Goal: Communication & Community: Participate in discussion

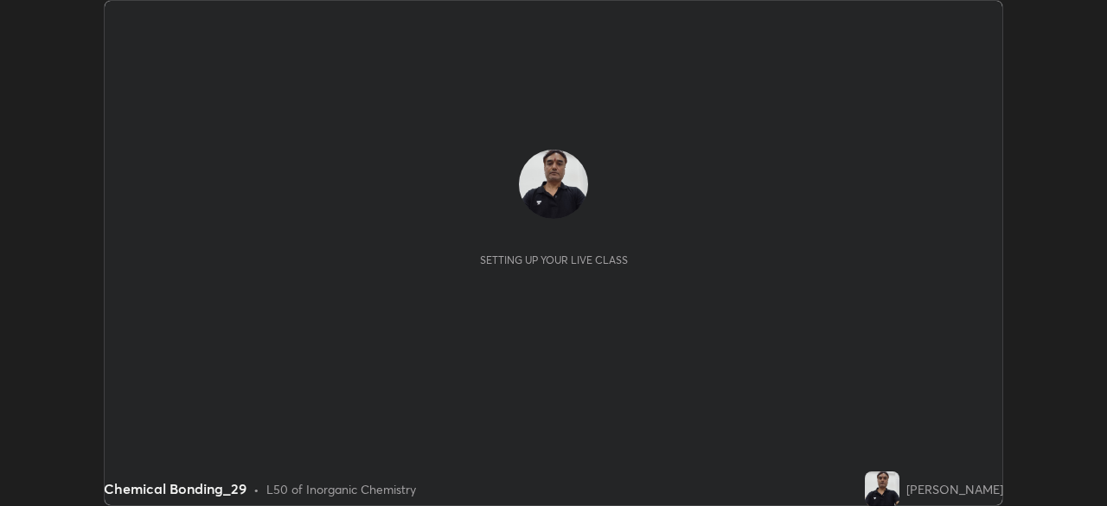
scroll to position [506, 1107]
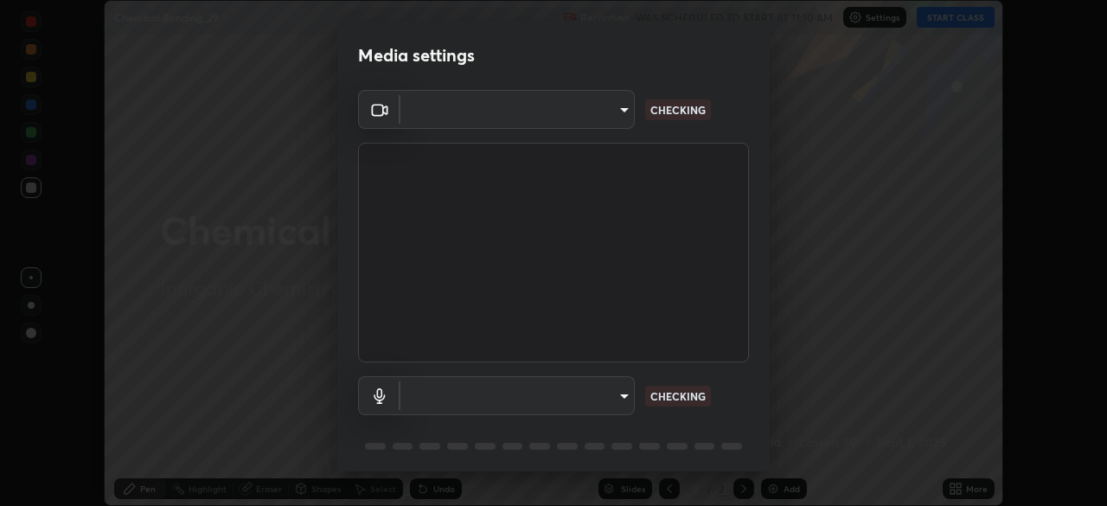
type input "9ce9bf5b38d6cfc450dc04700dda146ffef8b1f769f81d34cd4980de2a0341eb"
type input "default"
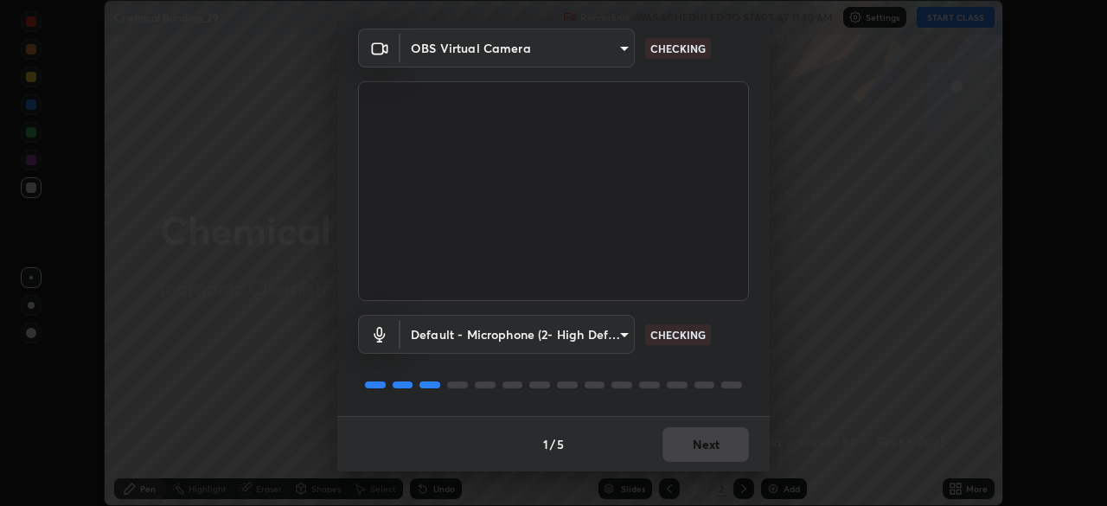
click at [689, 441] on div "1 / 5 Next" at bounding box center [553, 443] width 433 height 55
click at [686, 445] on div "1 / 5 Next" at bounding box center [553, 443] width 433 height 55
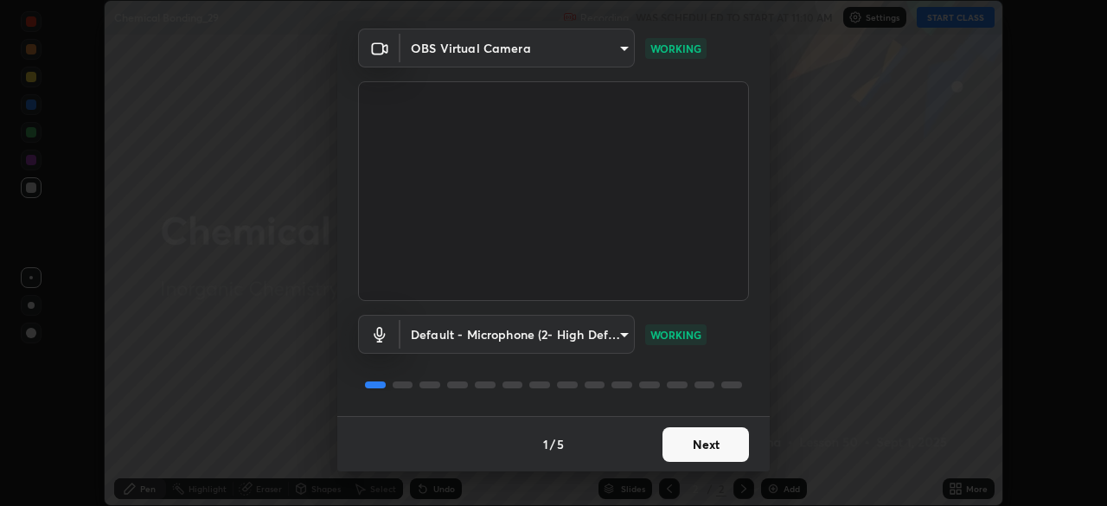
click at [682, 443] on button "Next" at bounding box center [706, 444] width 87 height 35
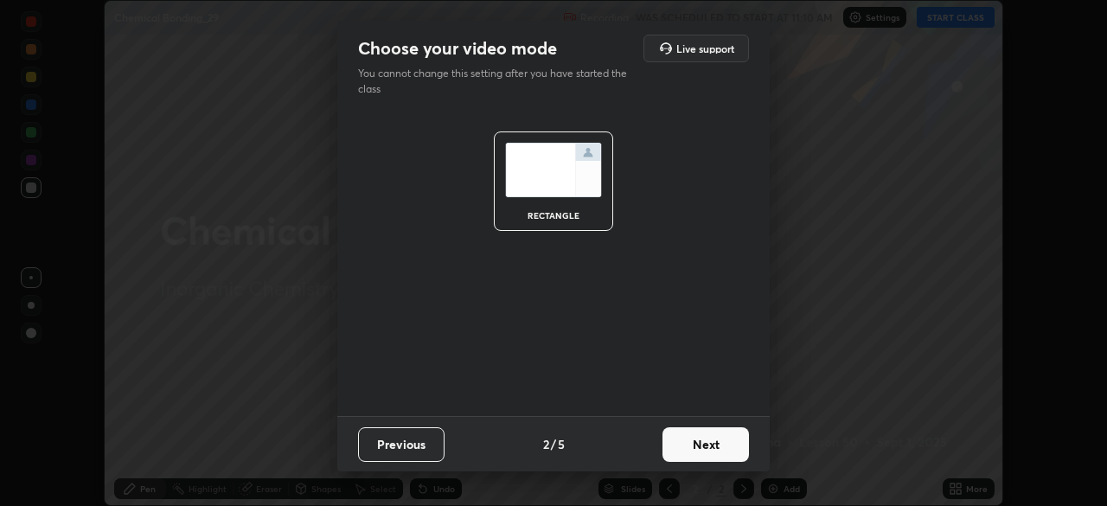
scroll to position [0, 0]
click at [682, 447] on button "Next" at bounding box center [706, 444] width 87 height 35
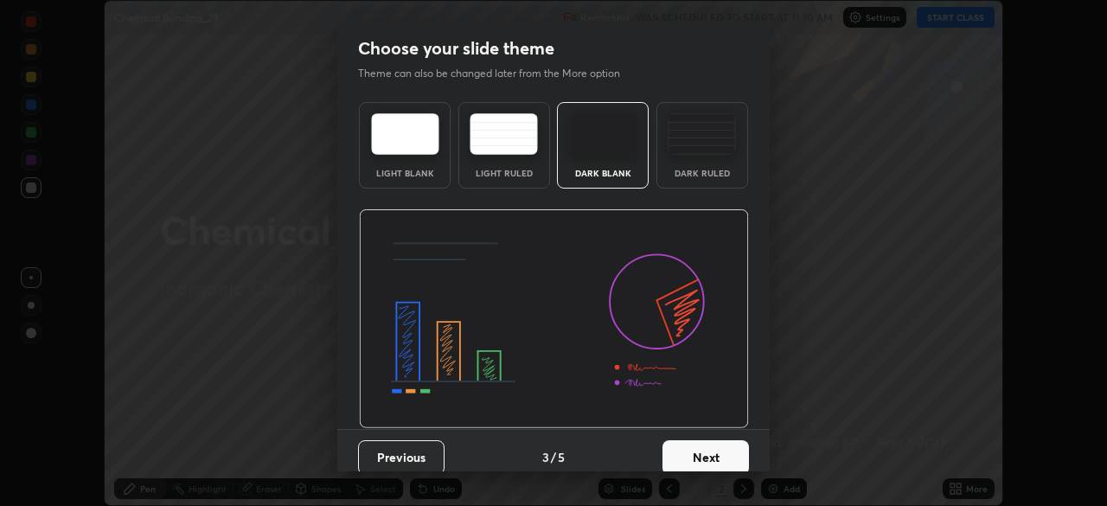
click at [682, 448] on button "Next" at bounding box center [706, 457] width 87 height 35
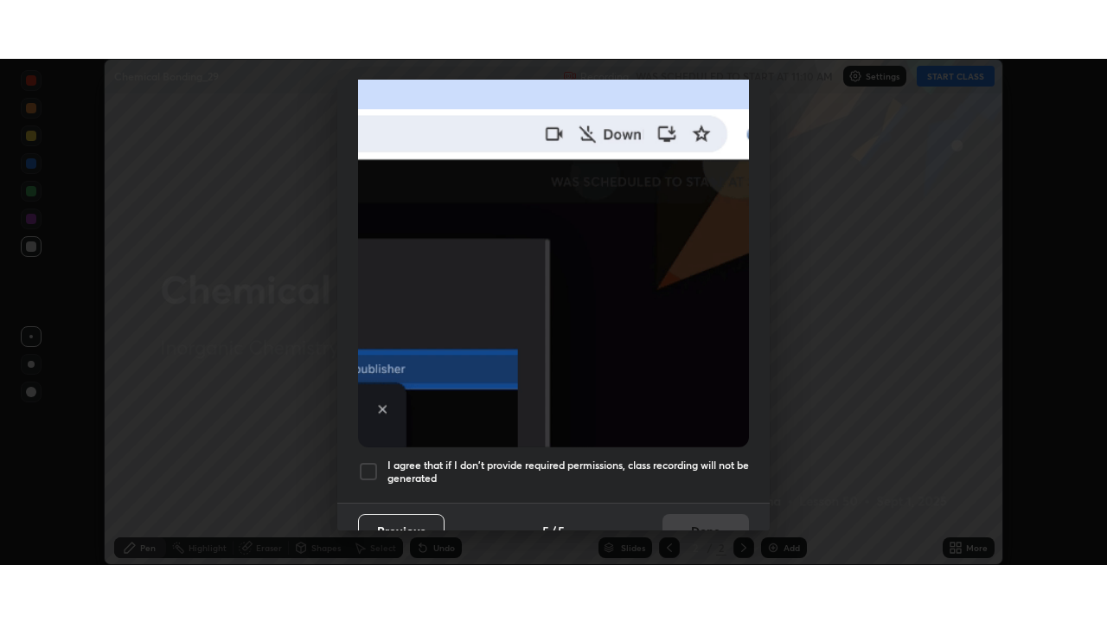
scroll to position [414, 0]
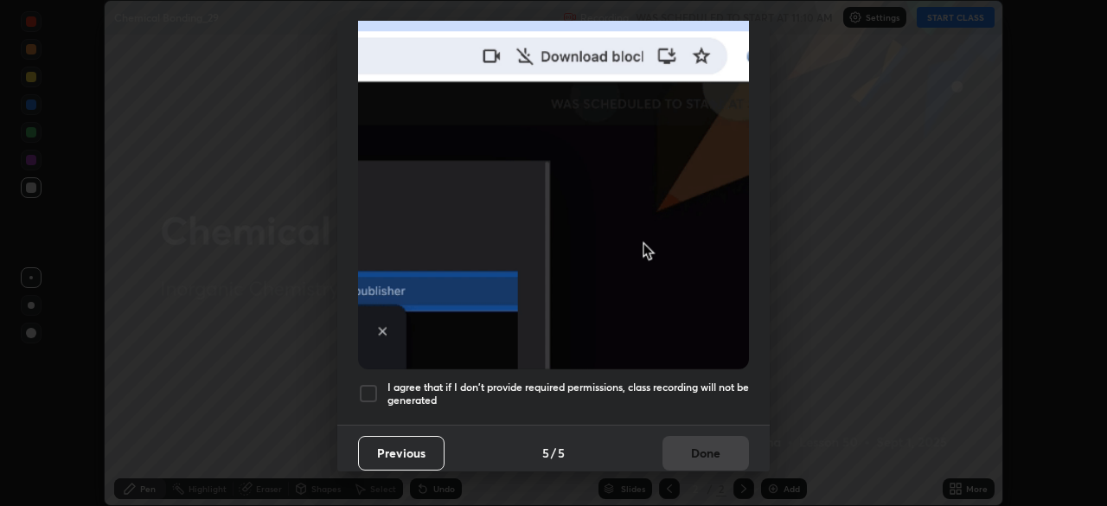
click at [365, 387] on div at bounding box center [368, 393] width 21 height 21
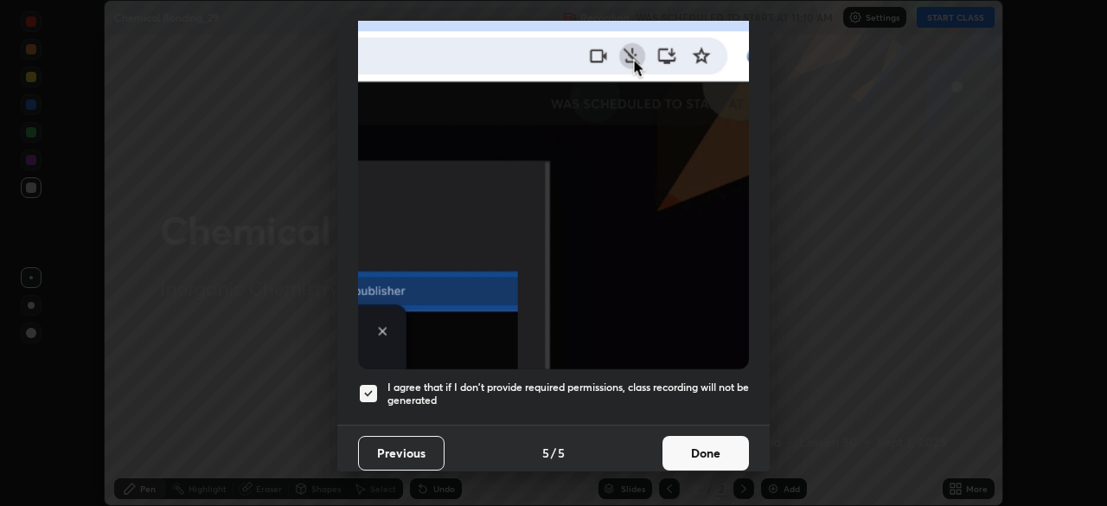
click at [548, 398] on h5 "I agree that if I don't provide required permissions, class recording will not …" at bounding box center [569, 394] width 362 height 27
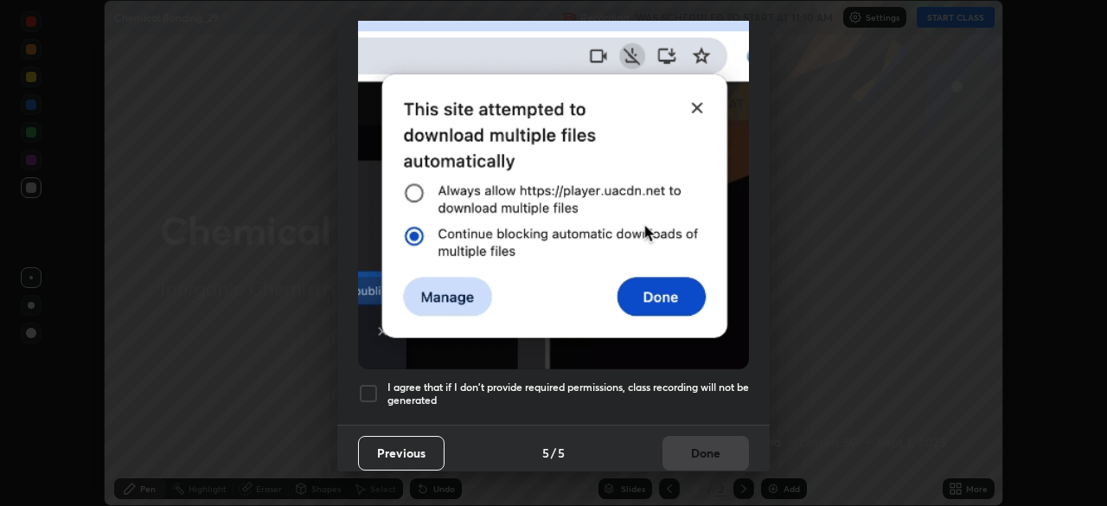
click at [369, 383] on div at bounding box center [368, 393] width 21 height 21
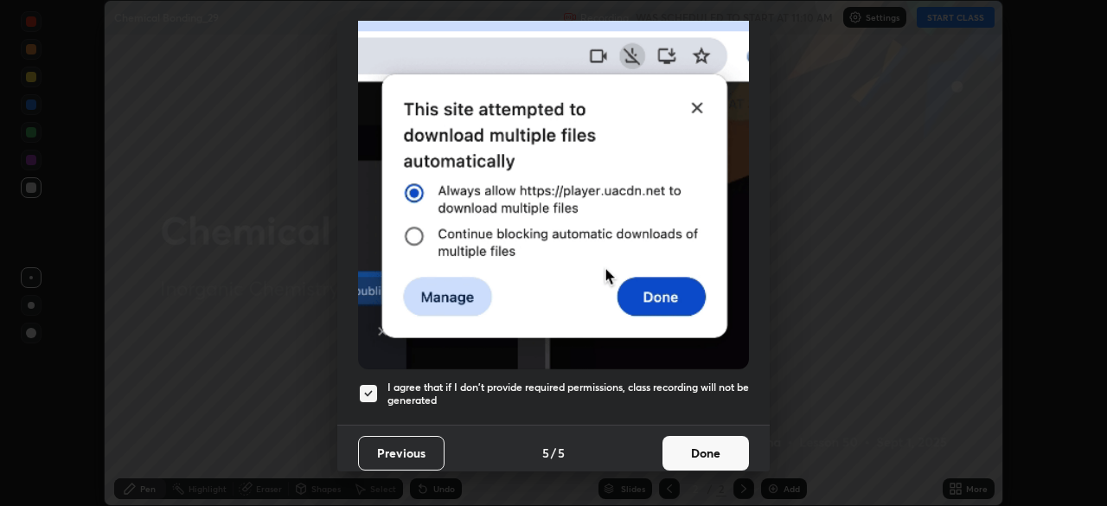
click at [681, 452] on button "Done" at bounding box center [706, 453] width 87 height 35
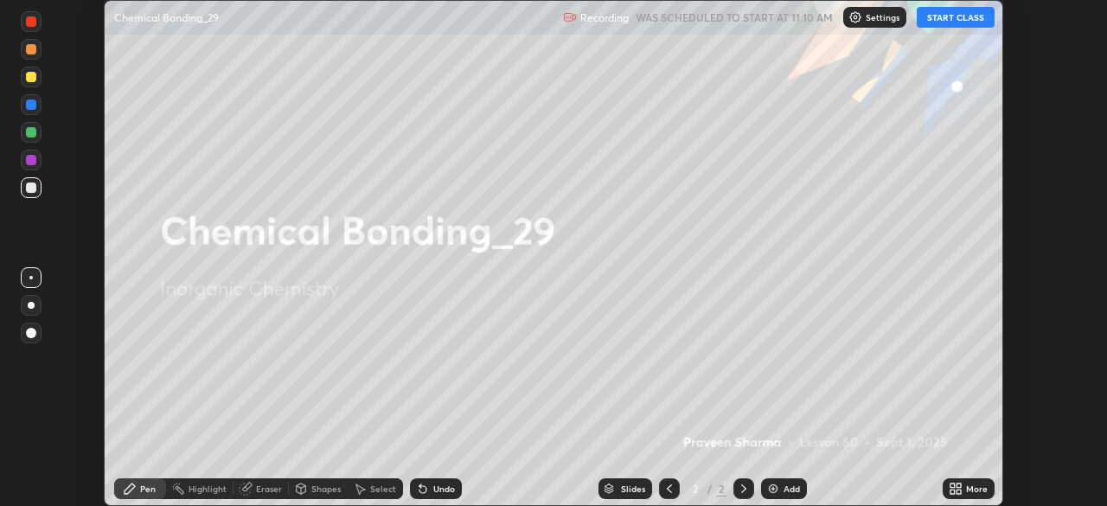
click at [940, 22] on button "START CLASS" at bounding box center [956, 17] width 78 height 21
click at [955, 491] on icon at bounding box center [953, 492] width 4 height 4
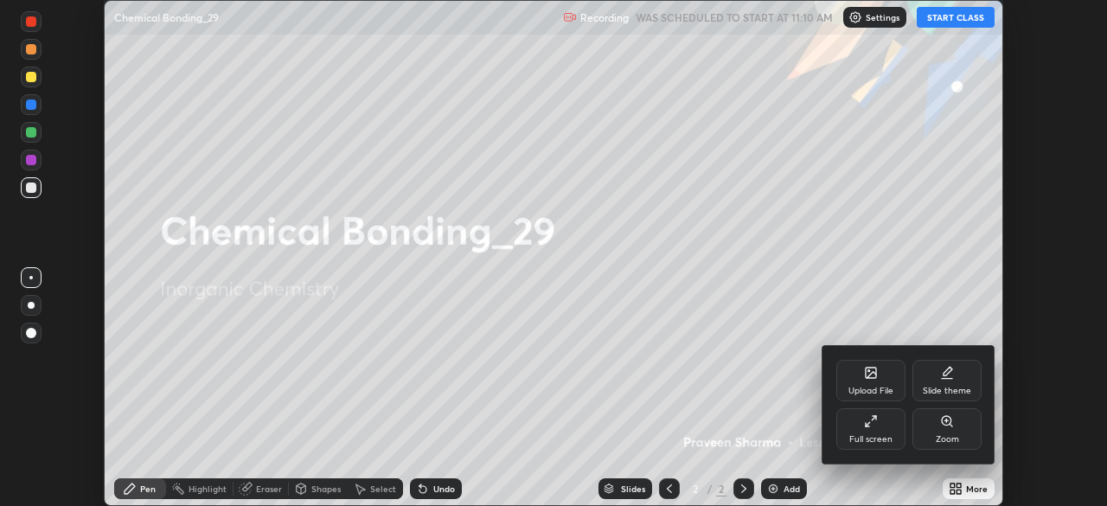
click at [880, 427] on div "Full screen" at bounding box center [871, 429] width 69 height 42
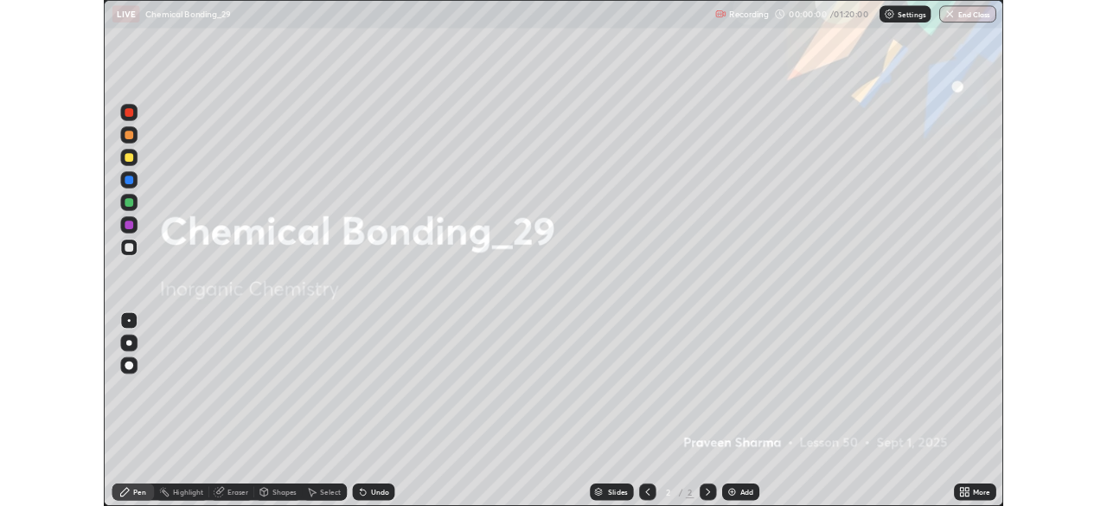
scroll to position [623, 1107]
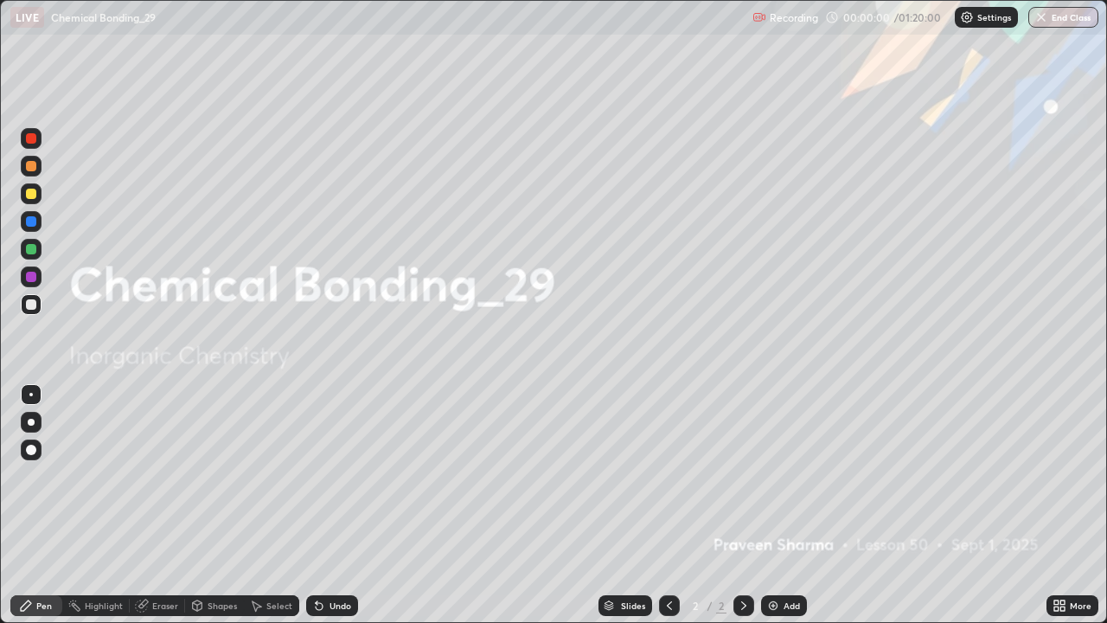
click at [784, 505] on div "Add" at bounding box center [792, 605] width 16 height 9
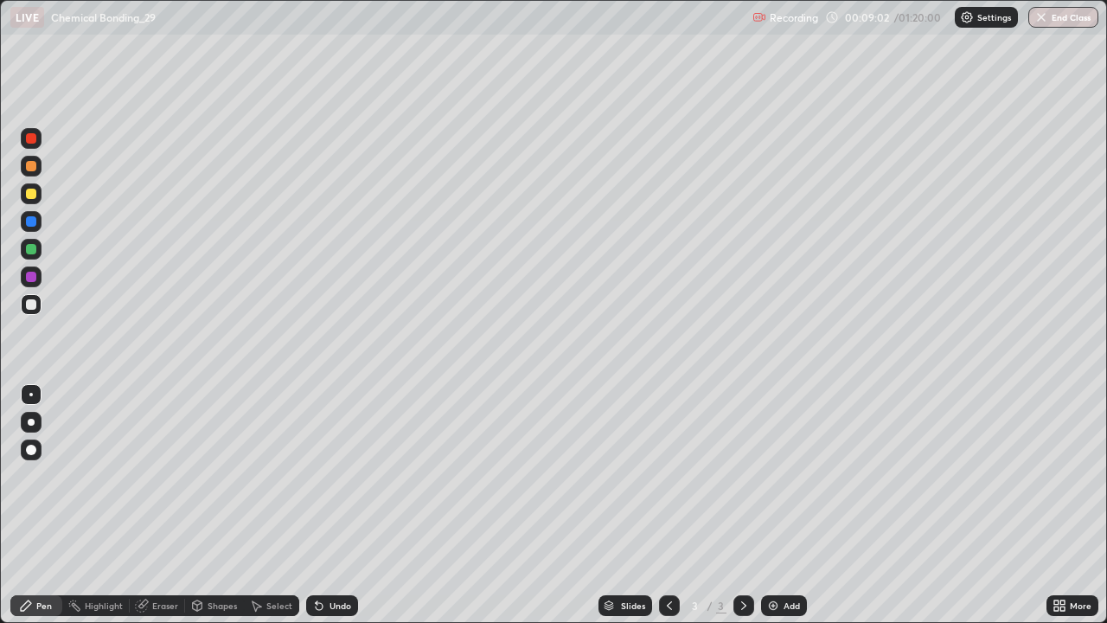
click at [32, 193] on div at bounding box center [31, 194] width 10 height 10
click at [32, 249] on div at bounding box center [31, 249] width 10 height 10
click at [32, 303] on div at bounding box center [31, 304] width 10 height 10
click at [32, 191] on div at bounding box center [31, 194] width 10 height 10
click at [32, 247] on div at bounding box center [31, 249] width 10 height 10
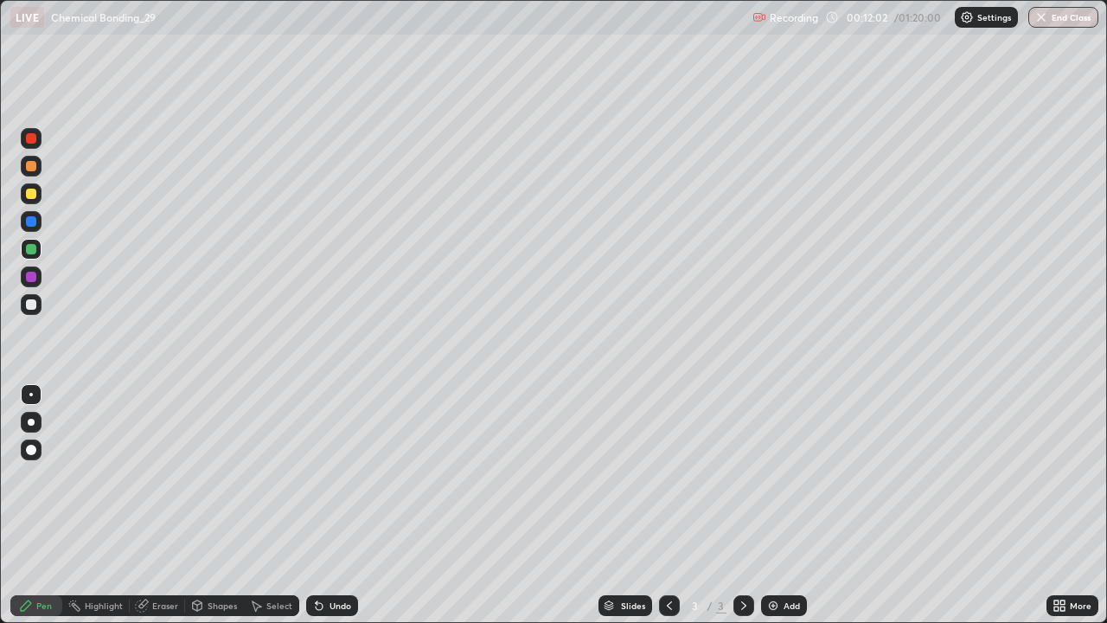
click at [775, 505] on img at bounding box center [774, 606] width 14 height 14
click at [30, 304] on div at bounding box center [31, 304] width 10 height 10
click at [330, 505] on div "Undo" at bounding box center [341, 605] width 22 height 9
click at [29, 196] on div at bounding box center [31, 194] width 10 height 10
click at [338, 505] on div "Undo" at bounding box center [332, 605] width 52 height 21
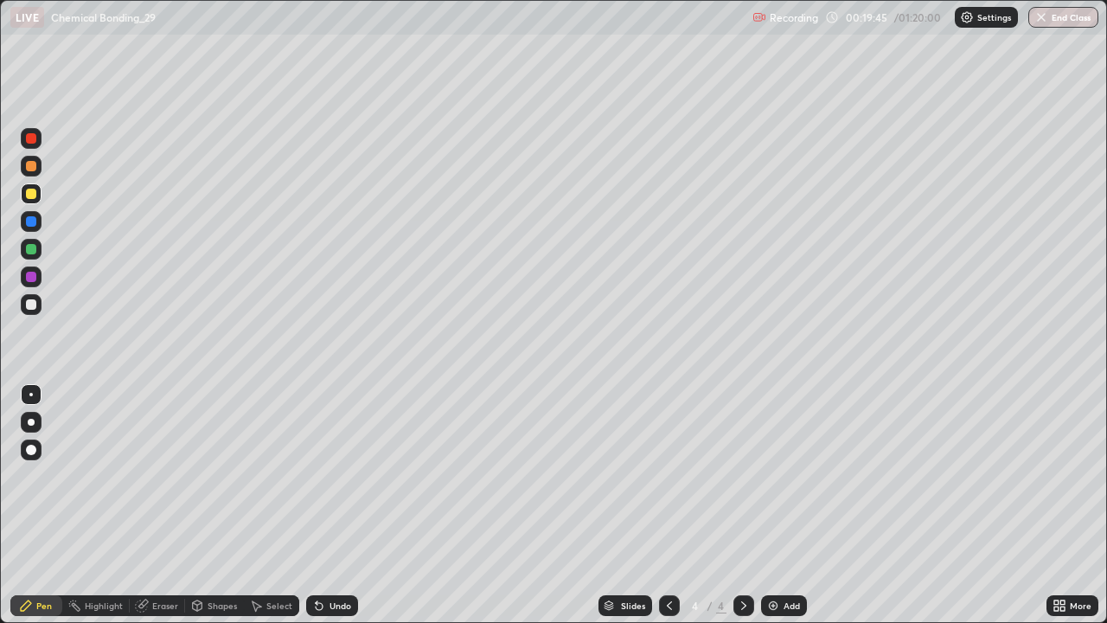
click at [339, 505] on div "Undo" at bounding box center [341, 605] width 22 height 9
click at [345, 505] on div "Undo" at bounding box center [341, 605] width 22 height 9
click at [780, 505] on div "Add" at bounding box center [784, 605] width 46 height 21
click at [29, 305] on div at bounding box center [31, 304] width 10 height 10
click at [674, 505] on icon at bounding box center [670, 606] width 14 height 14
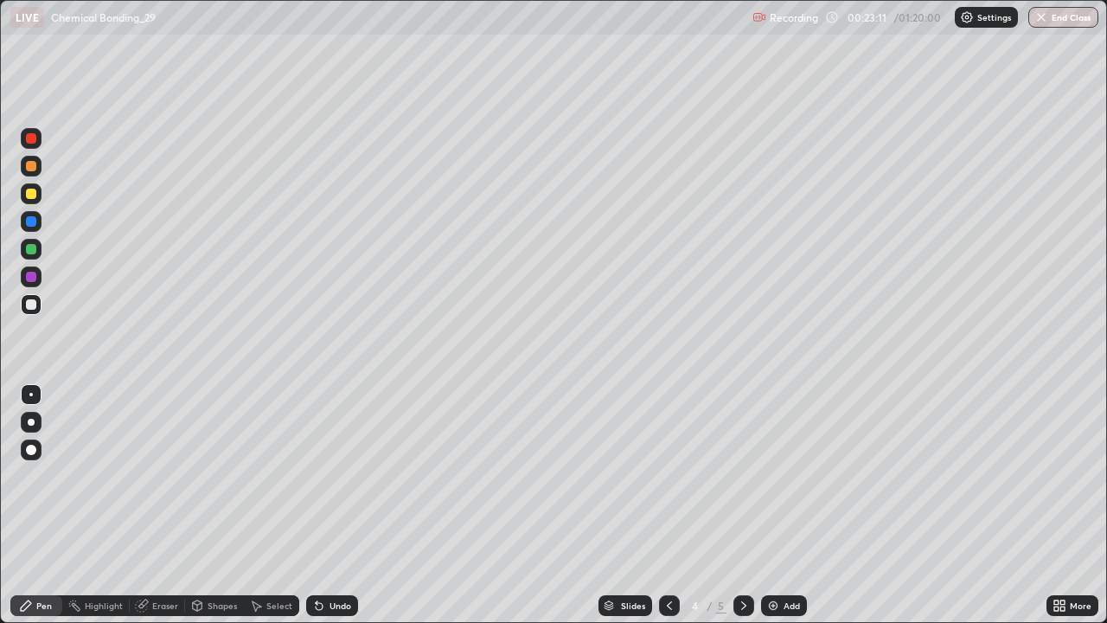
click at [744, 505] on icon at bounding box center [744, 606] width 14 height 14
click at [326, 505] on div "Undo" at bounding box center [328, 605] width 59 height 35
click at [337, 505] on div "Undo" at bounding box center [341, 605] width 22 height 9
click at [338, 505] on div "Undo" at bounding box center [341, 605] width 22 height 9
click at [339, 505] on div "Undo" at bounding box center [341, 605] width 22 height 9
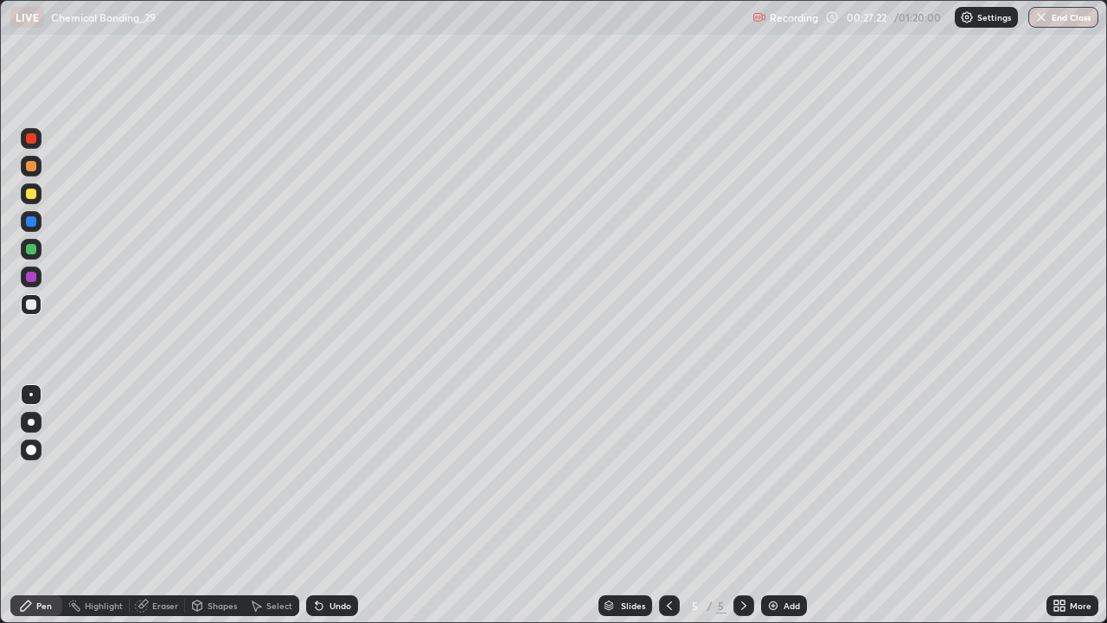
click at [323, 505] on icon at bounding box center [319, 606] width 14 height 14
click at [318, 505] on icon at bounding box center [319, 606] width 7 height 7
click at [317, 505] on icon at bounding box center [319, 606] width 7 height 7
click at [316, 505] on icon at bounding box center [319, 606] width 7 height 7
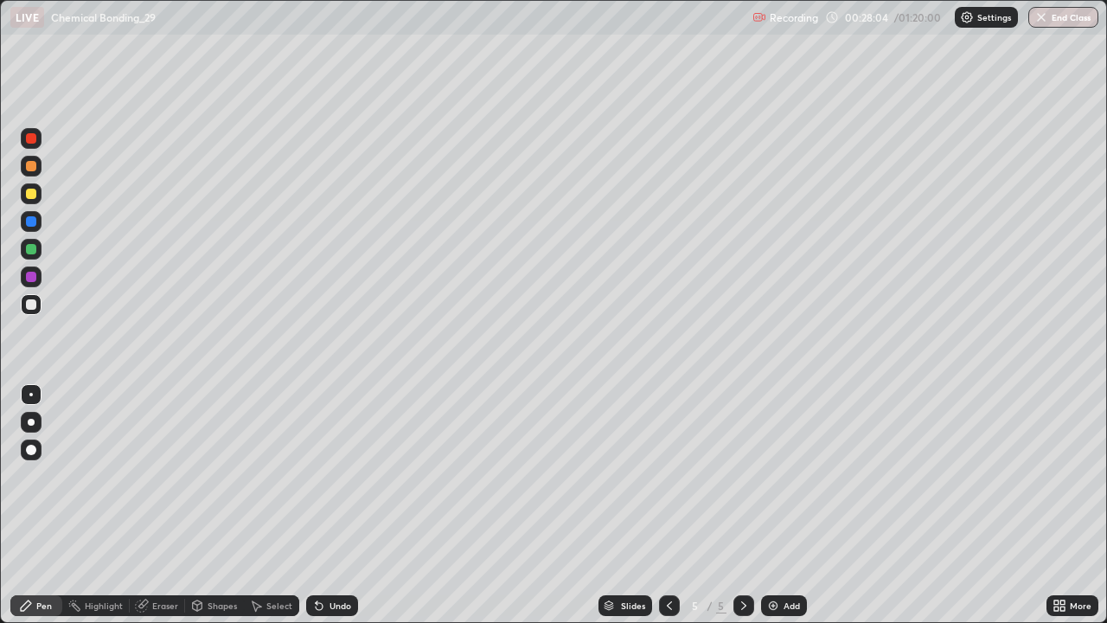
click at [344, 505] on div "Undo" at bounding box center [341, 605] width 22 height 9
click at [772, 505] on img at bounding box center [774, 606] width 14 height 14
click at [330, 505] on div "Undo" at bounding box center [341, 605] width 22 height 9
click at [337, 505] on div "Undo" at bounding box center [332, 605] width 52 height 21
click at [336, 505] on div "Undo" at bounding box center [332, 605] width 52 height 21
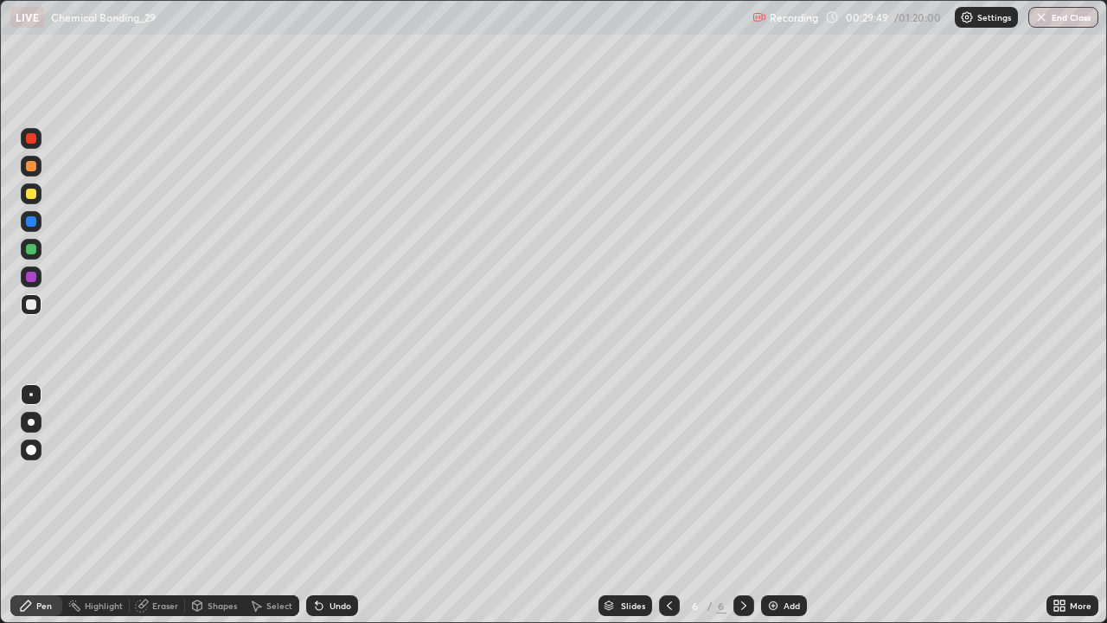
click at [317, 505] on icon at bounding box center [319, 606] width 7 height 7
click at [316, 505] on icon at bounding box center [319, 606] width 14 height 14
click at [668, 505] on icon at bounding box center [670, 606] width 14 height 14
click at [671, 505] on icon at bounding box center [670, 606] width 14 height 14
click at [150, 505] on div "Eraser" at bounding box center [157, 605] width 55 height 21
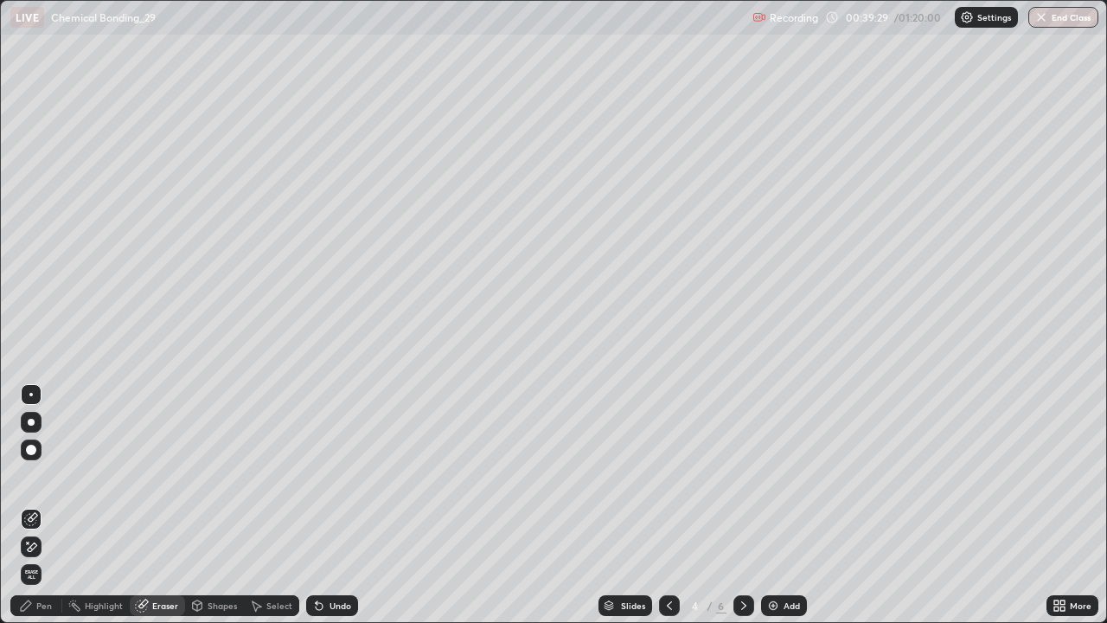
click at [30, 505] on icon at bounding box center [31, 547] width 14 height 15
click at [46, 505] on div "Pen" at bounding box center [44, 605] width 16 height 9
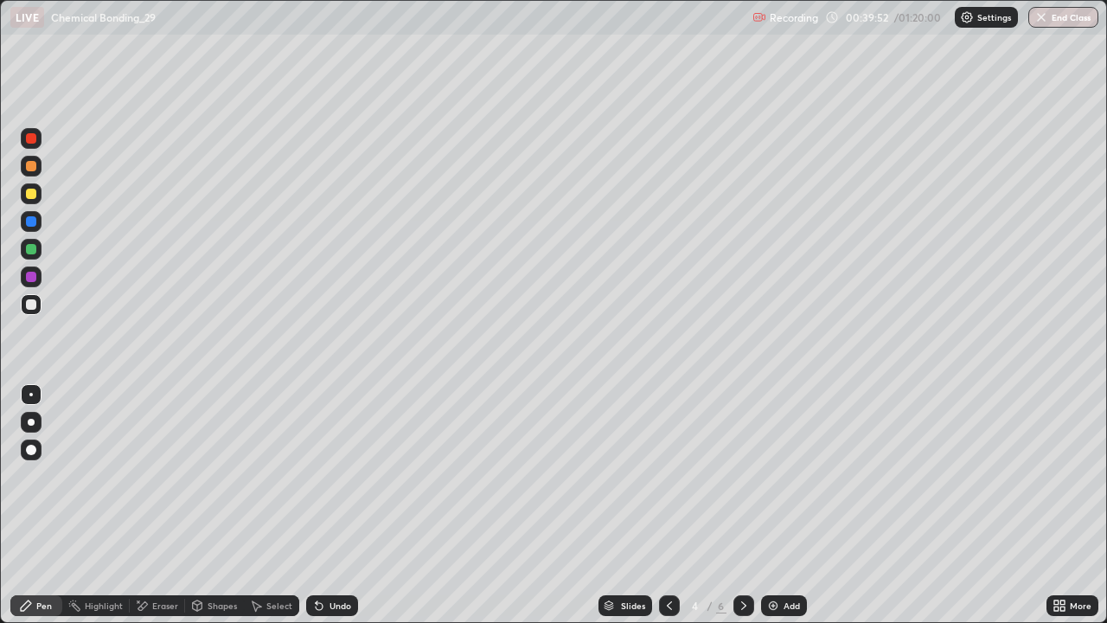
click at [32, 190] on div at bounding box center [31, 194] width 10 height 10
click at [741, 505] on icon at bounding box center [743, 605] width 5 height 9
click at [353, 505] on div "Undo" at bounding box center [328, 605] width 59 height 35
click at [349, 505] on div "Undo" at bounding box center [332, 605] width 52 height 21
click at [351, 505] on div "Undo" at bounding box center [332, 605] width 52 height 21
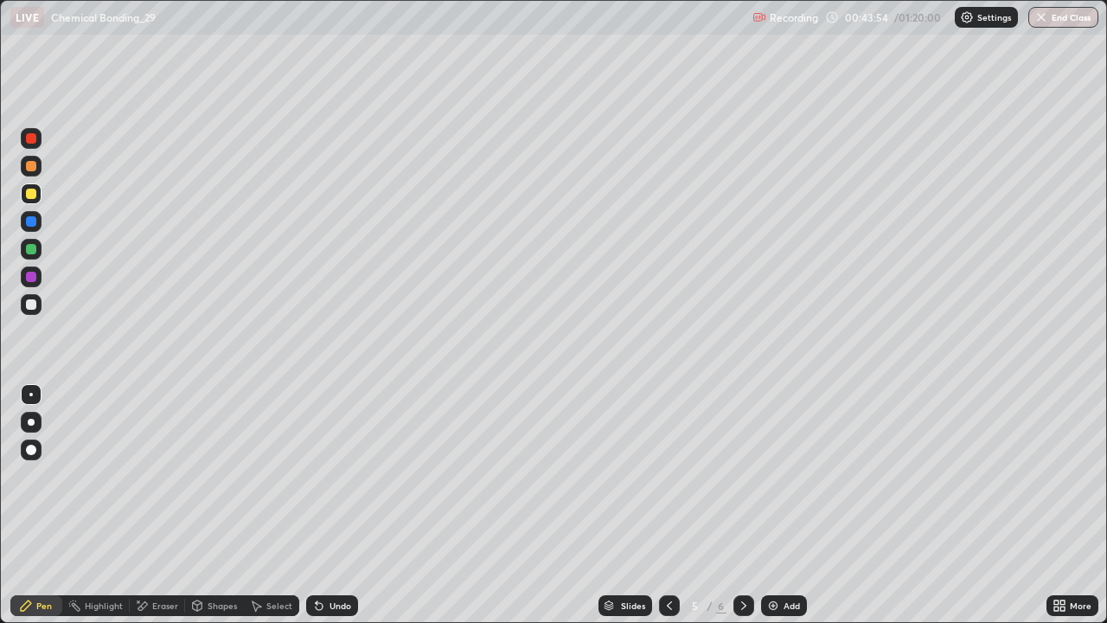
click at [359, 505] on div "Slides 5 / 6 Add" at bounding box center [702, 605] width 689 height 35
click at [361, 505] on div "Slides 5 / 6 Add" at bounding box center [702, 605] width 689 height 35
click at [345, 505] on div "Undo" at bounding box center [341, 605] width 22 height 9
click at [349, 505] on div "Undo" at bounding box center [332, 605] width 52 height 21
click at [670, 505] on div at bounding box center [669, 605] width 21 height 35
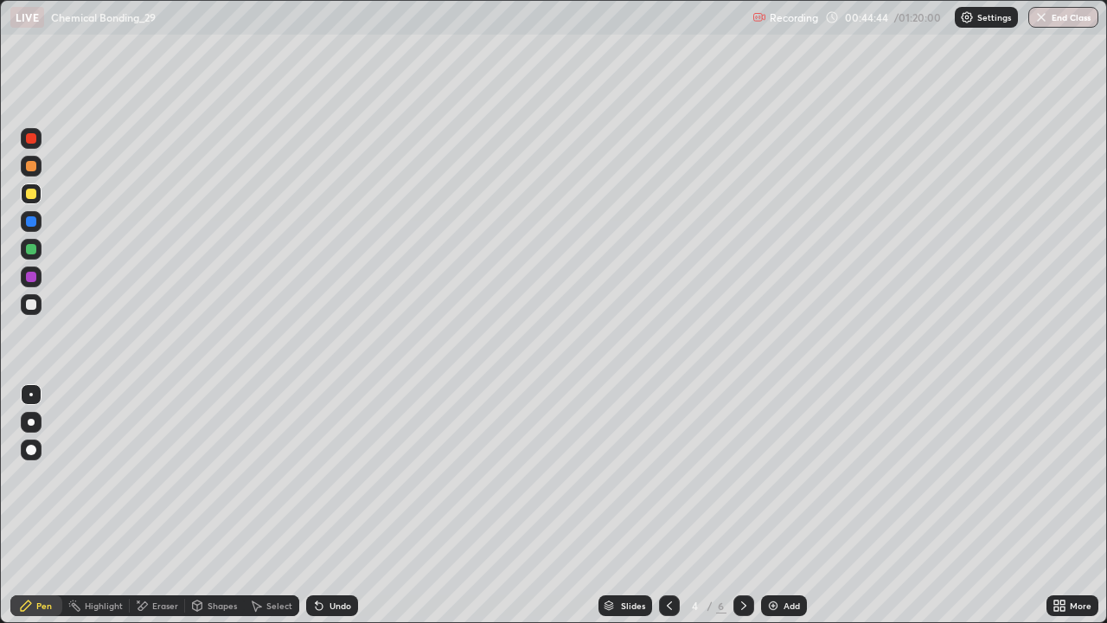
click at [746, 505] on icon at bounding box center [744, 606] width 14 height 14
click at [741, 505] on icon at bounding box center [743, 605] width 5 height 9
click at [664, 505] on icon at bounding box center [670, 606] width 14 height 14
click at [738, 505] on icon at bounding box center [744, 606] width 14 height 14
click at [31, 307] on div at bounding box center [31, 304] width 10 height 10
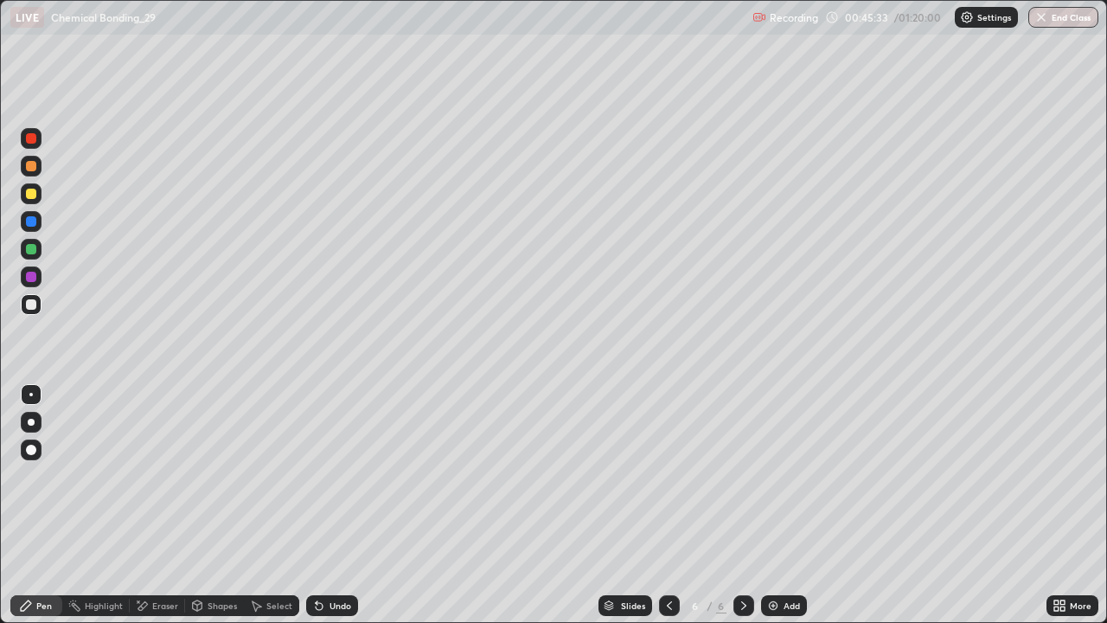
click at [35, 190] on div at bounding box center [31, 194] width 10 height 10
click at [331, 505] on div "Undo" at bounding box center [341, 605] width 22 height 9
click at [317, 505] on div "Undo" at bounding box center [332, 605] width 52 height 21
click at [319, 505] on icon at bounding box center [319, 606] width 7 height 7
click at [321, 505] on icon at bounding box center [319, 606] width 14 height 14
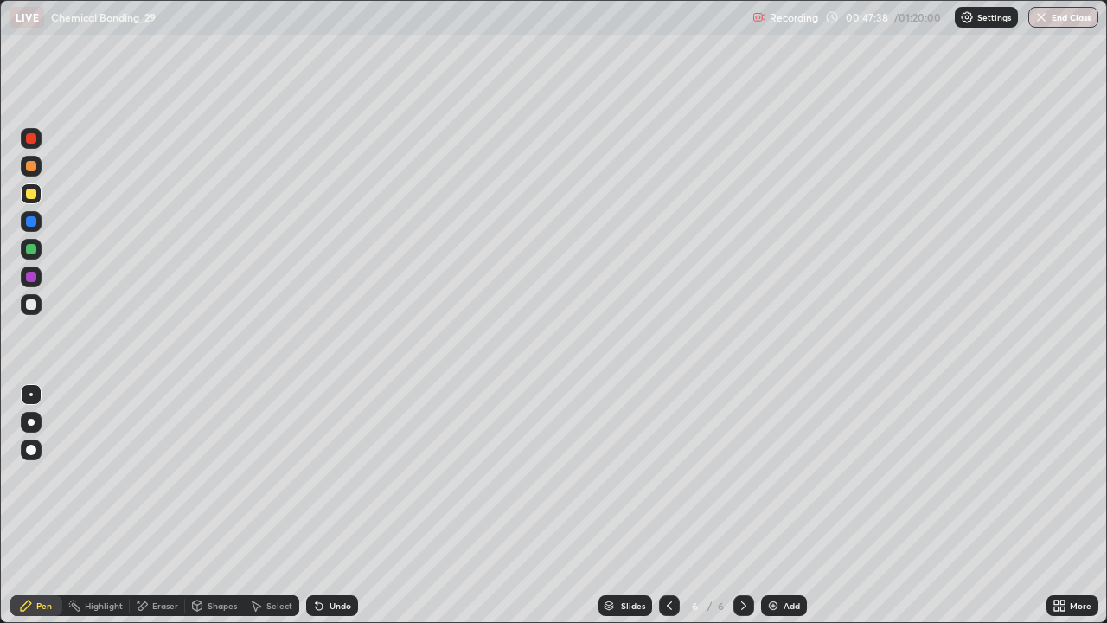
click at [321, 505] on icon at bounding box center [319, 606] width 14 height 14
click at [768, 505] on img at bounding box center [774, 606] width 14 height 14
click at [37, 306] on div at bounding box center [31, 304] width 21 height 21
click at [168, 505] on div "Eraser" at bounding box center [165, 605] width 26 height 9
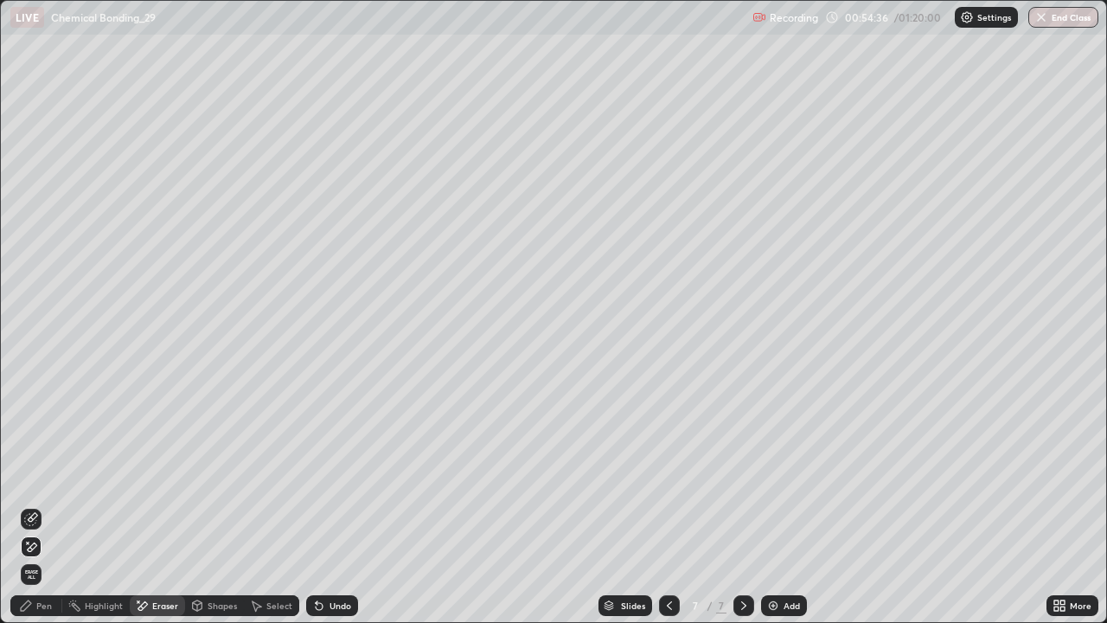
click at [34, 505] on div "Pen" at bounding box center [36, 605] width 52 height 21
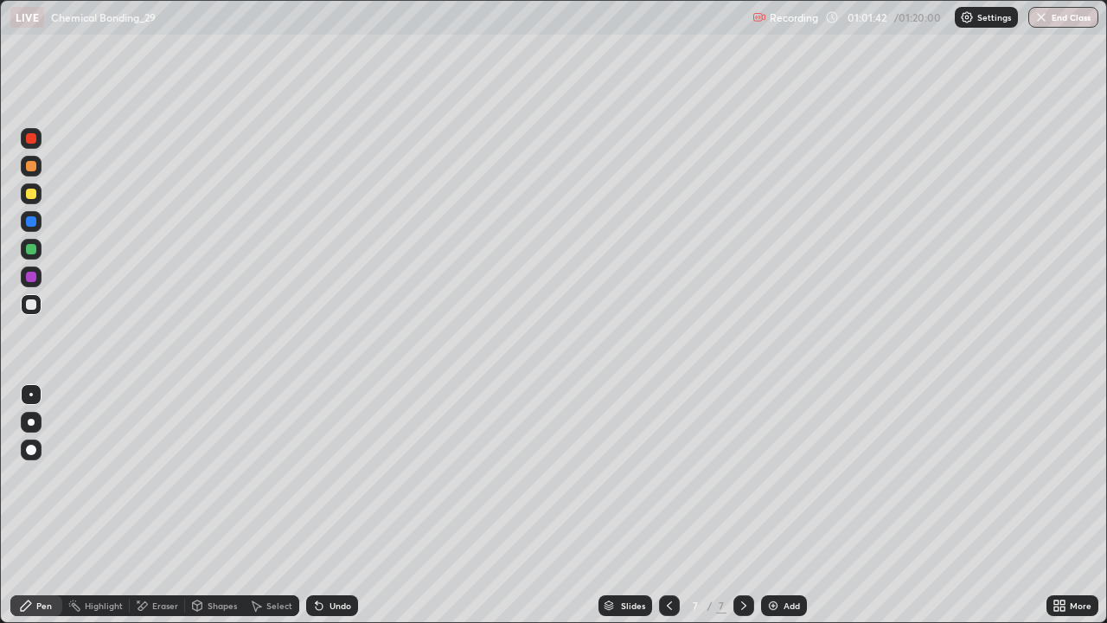
click at [344, 505] on div "Undo" at bounding box center [341, 605] width 22 height 9
click at [343, 505] on div "Undo" at bounding box center [341, 605] width 22 height 9
click at [344, 505] on div "Undo" at bounding box center [332, 605] width 52 height 21
click at [319, 505] on icon at bounding box center [319, 606] width 7 height 7
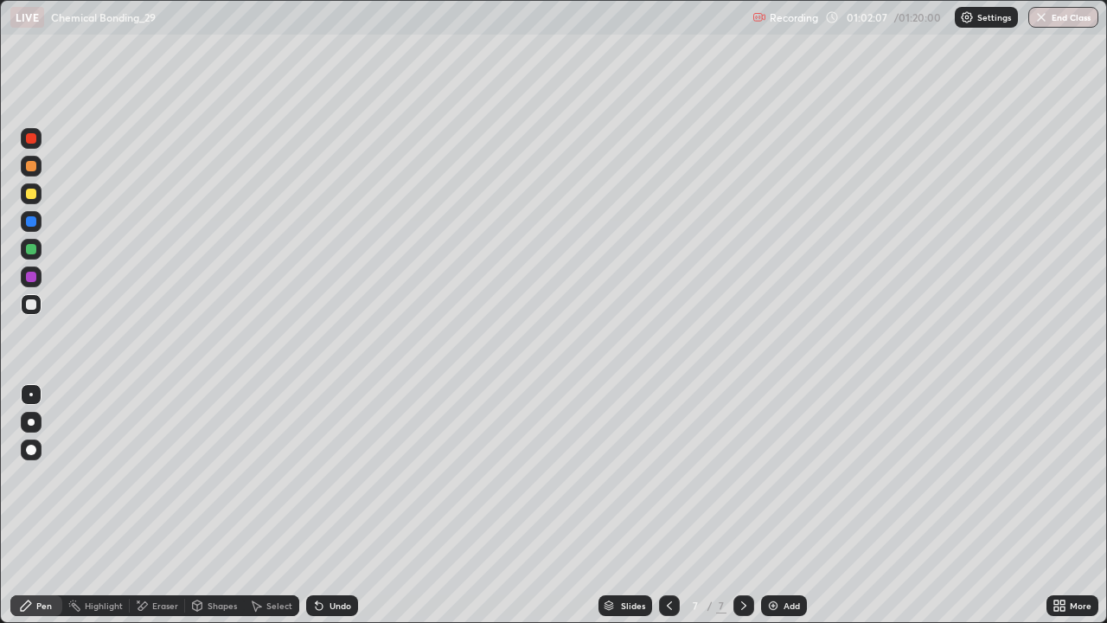
click at [157, 505] on div "Eraser" at bounding box center [165, 605] width 26 height 9
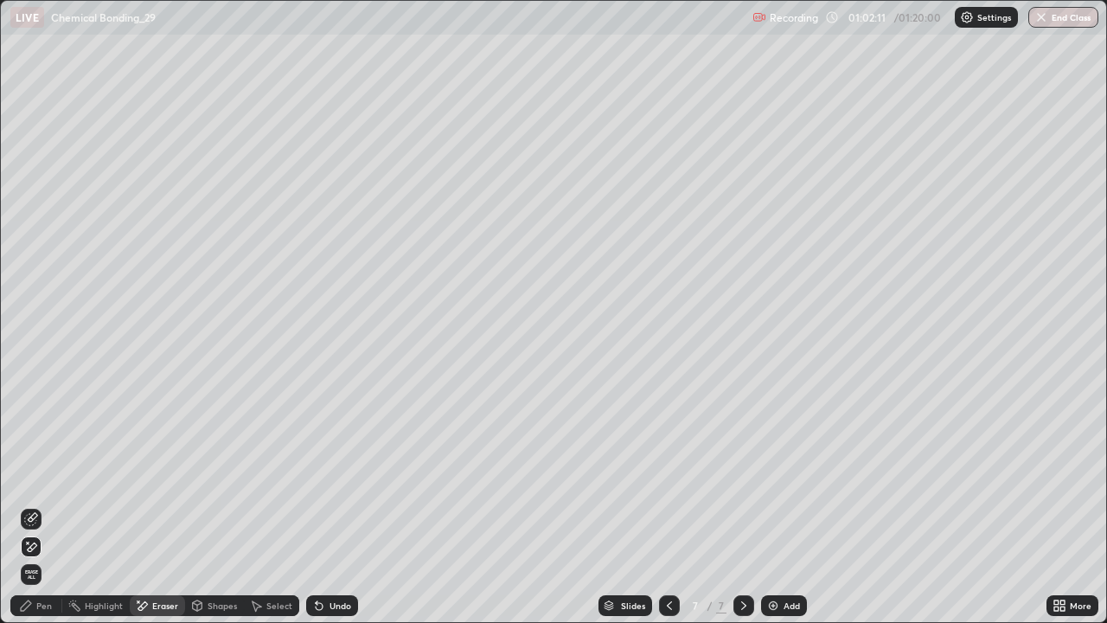
click at [37, 505] on div "Pen" at bounding box center [44, 605] width 16 height 9
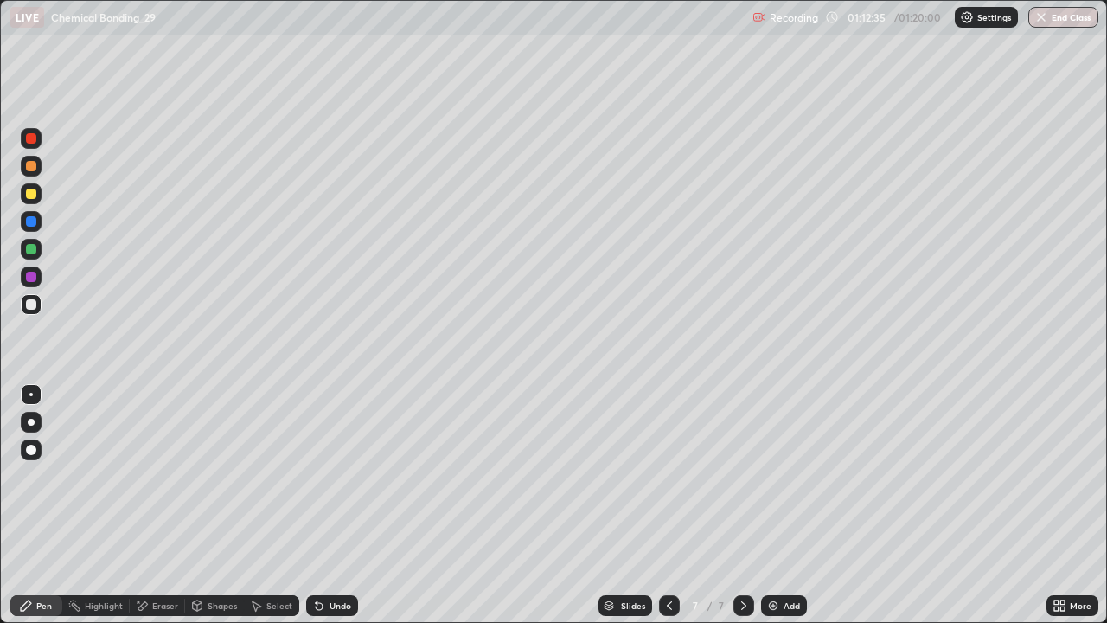
click at [1067, 24] on button "End Class" at bounding box center [1064, 17] width 70 height 21
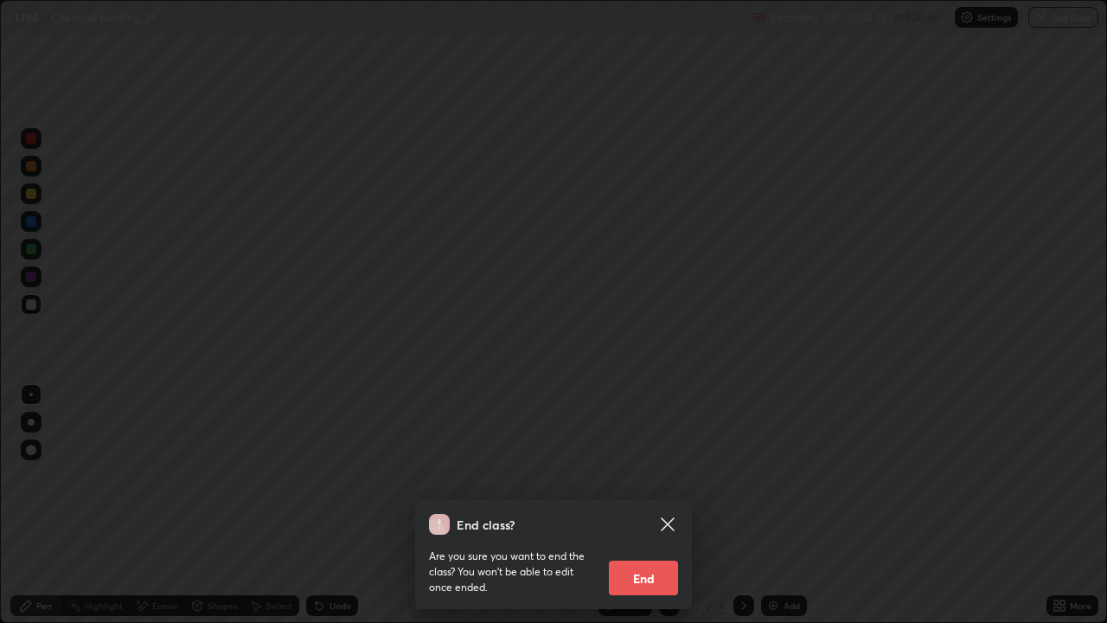
click at [649, 505] on button "End" at bounding box center [643, 578] width 69 height 35
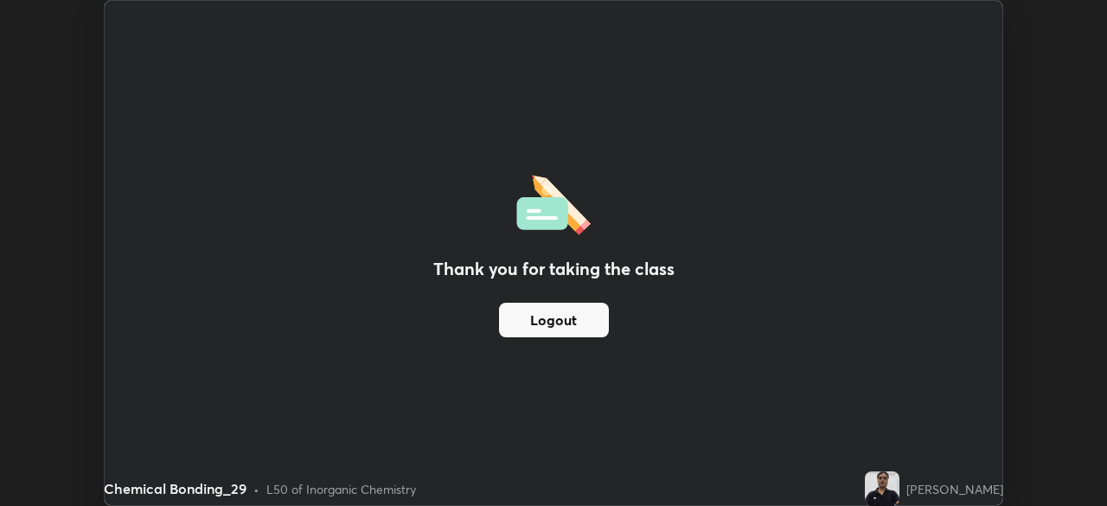
scroll to position [86009, 85408]
